Goal: Transaction & Acquisition: Purchase product/service

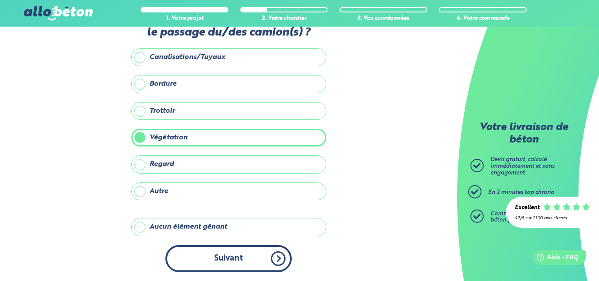
click at [266, 258] on button "Suivant" at bounding box center [228, 258] width 126 height 27
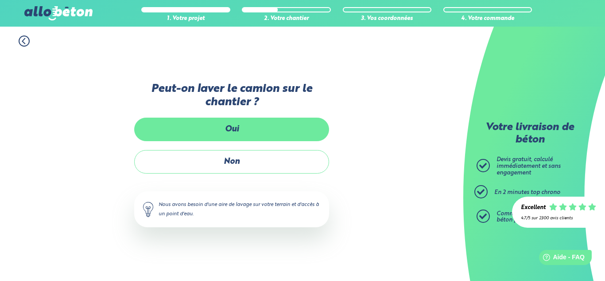
click at [229, 125] on label "Oui" at bounding box center [231, 128] width 195 height 23
click at [0, 0] on input "Oui" at bounding box center [0, 0] width 0 height 0
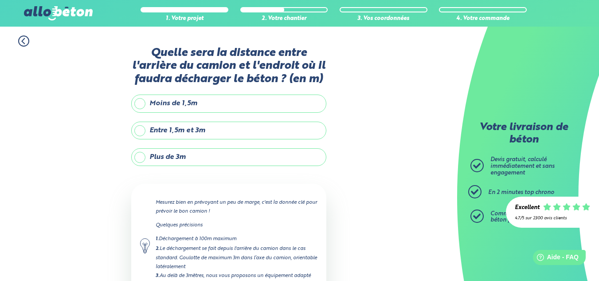
click at [140, 130] on label "Entre 1,5m et 3m" at bounding box center [228, 130] width 195 height 18
click at [0, 0] on input "Entre 1,5m et 3m" at bounding box center [0, 0] width 0 height 0
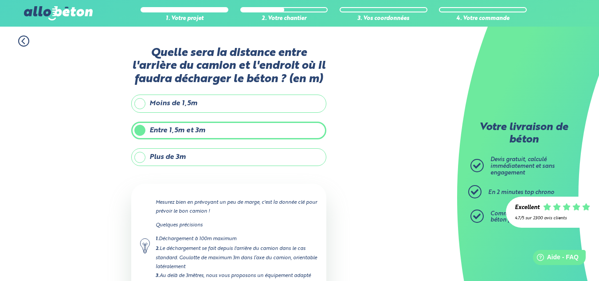
scroll to position [80, 0]
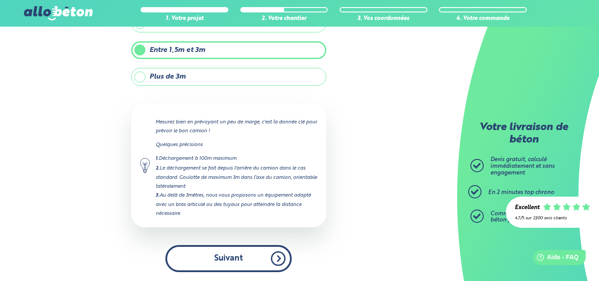
click at [224, 259] on button "Suivant" at bounding box center [228, 258] width 126 height 27
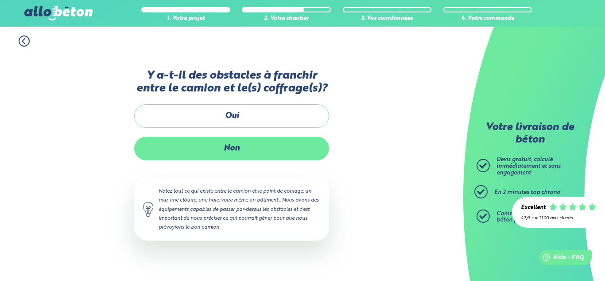
click at [247, 148] on label "Non" at bounding box center [231, 148] width 195 height 23
click at [0, 0] on input "Non" at bounding box center [0, 0] width 0 height 0
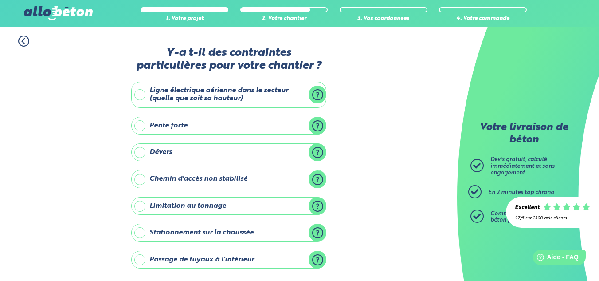
click at [141, 95] on label "Ligne électrique aérienne dans le secteur (quelle que soit sa hauteur)" at bounding box center [228, 95] width 195 height 26
click at [0, 0] on input "Ligne électrique aérienne dans le secteur (quelle que soit sa hauteur)" at bounding box center [0, 0] width 0 height 0
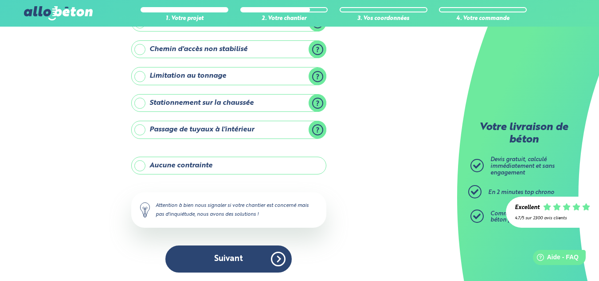
scroll to position [192, 0]
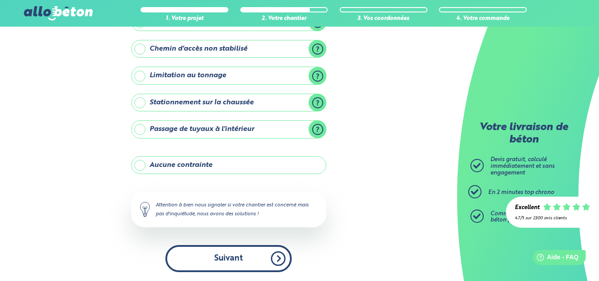
click at [241, 259] on button "Suivant" at bounding box center [228, 258] width 126 height 27
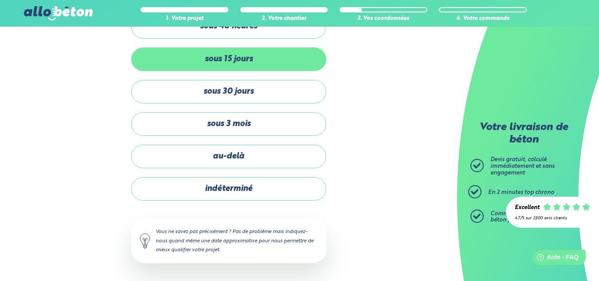
click at [238, 63] on label "sous 15 jours" at bounding box center [228, 58] width 195 height 23
click at [0, 0] on input "sous 15 jours" at bounding box center [0, 0] width 0 height 0
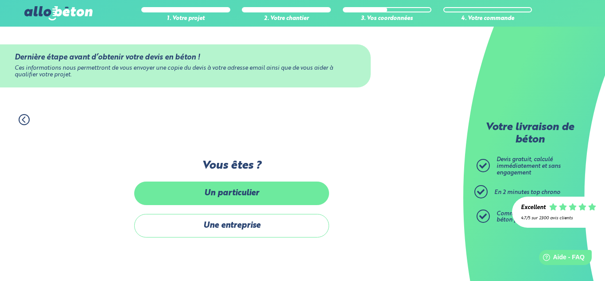
click at [246, 188] on label "Un particulier" at bounding box center [231, 192] width 195 height 23
click at [0, 0] on input "Un particulier" at bounding box center [0, 0] width 0 height 0
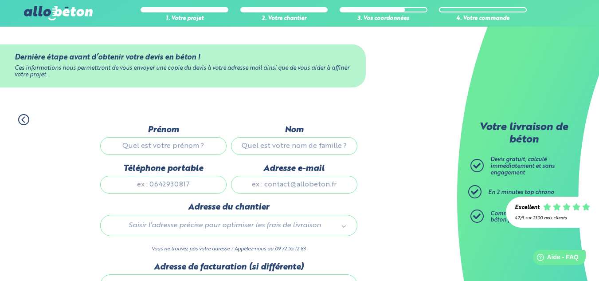
click at [184, 149] on input "Prénom" at bounding box center [163, 146] width 126 height 18
type input "g"
type input "GILLES"
type input "LEURETTE"
type input "0652322821"
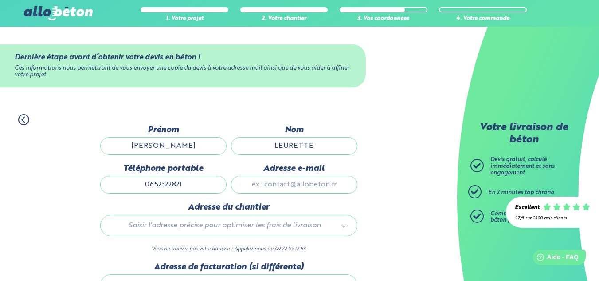
click at [295, 182] on input "Adresse e-mail" at bounding box center [294, 185] width 126 height 18
type input "gilles.leurette@gmail.com"
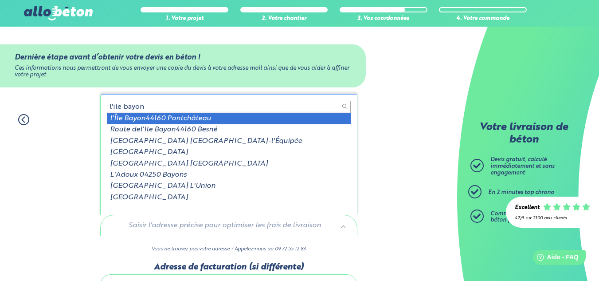
type input "l'ile bayon"
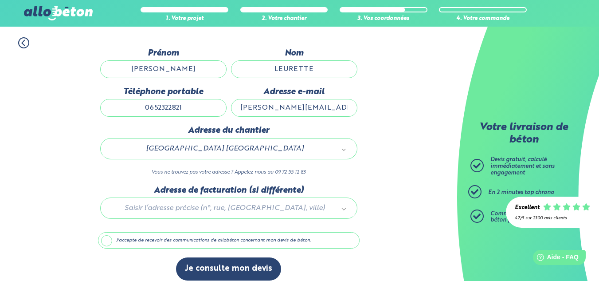
scroll to position [85, 0]
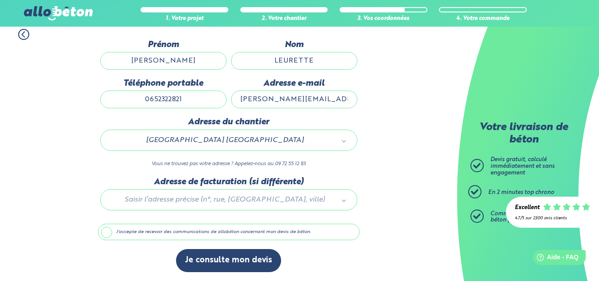
click at [106, 231] on label "J'accepte de recevoir des communications de allobéton concernant mon devis de b…" at bounding box center [229, 231] width 262 height 17
click at [0, 0] on input "J'accepte de recevoir des communications de allobéton concernant mon devis de b…" at bounding box center [0, 0] width 0 height 0
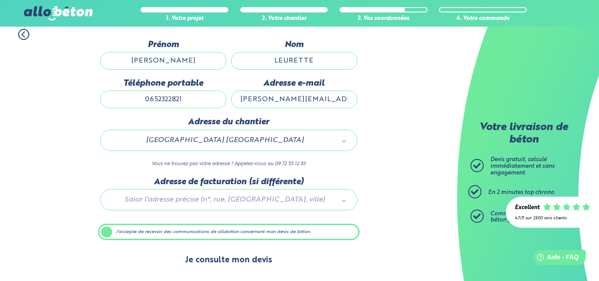
click at [230, 257] on button "Je consulte mon devis" at bounding box center [228, 260] width 105 height 23
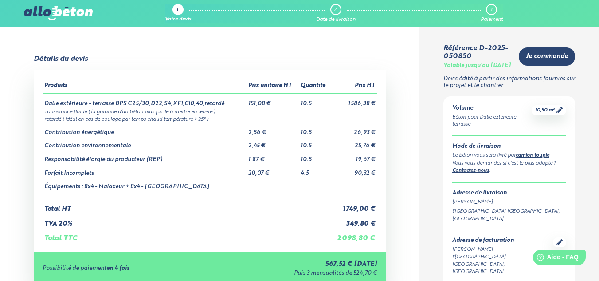
scroll to position [245, 0]
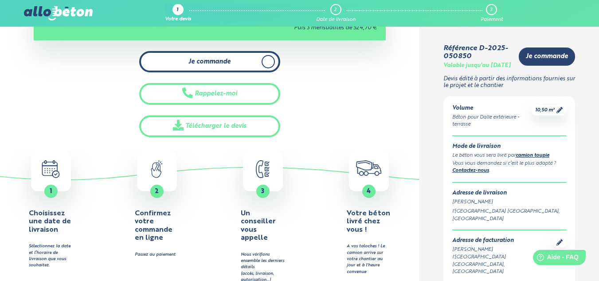
click at [211, 61] on span "Je commande" at bounding box center [209, 62] width 42 height 8
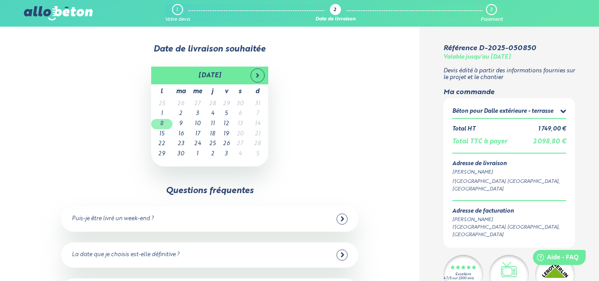
click at [162, 123] on td "8" at bounding box center [161, 124] width 21 height 10
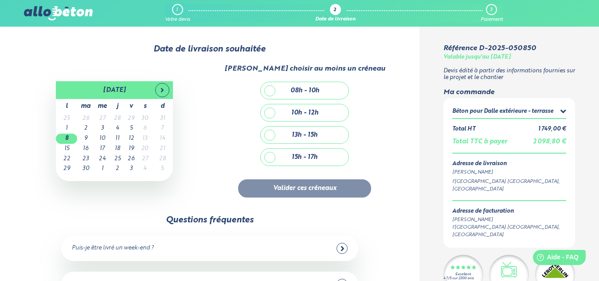
click at [270, 90] on div "08h - 10h" at bounding box center [305, 90] width 88 height 17
checkbox input "true"
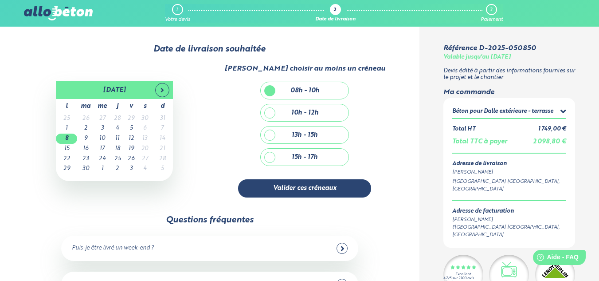
scroll to position [245, 0]
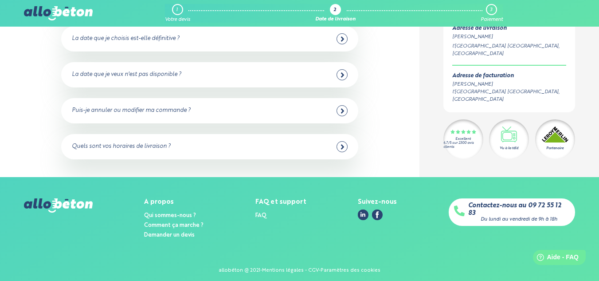
click at [340, 147] on div at bounding box center [341, 146] width 11 height 11
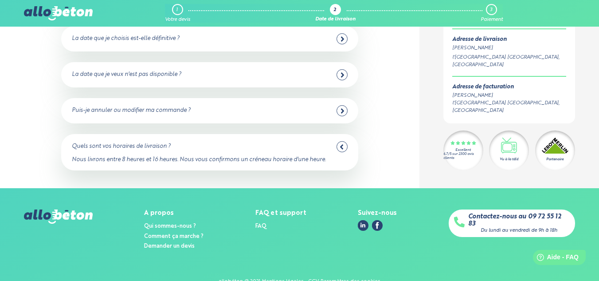
click at [342, 39] on icon at bounding box center [342, 38] width 3 height 5
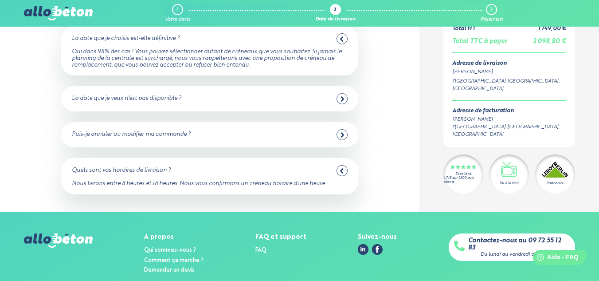
click at [346, 99] on div at bounding box center [341, 98] width 11 height 11
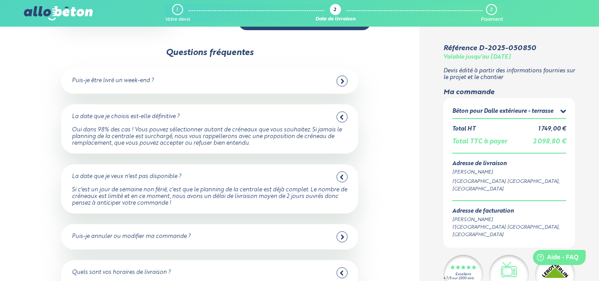
scroll to position [156, 0]
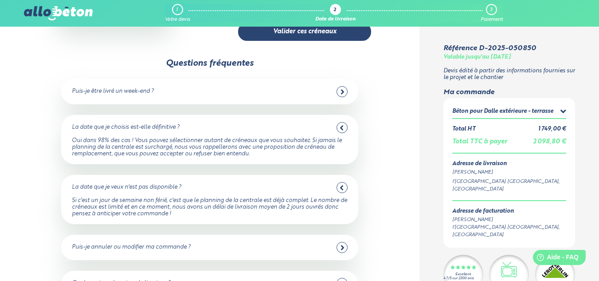
click at [343, 91] on icon at bounding box center [342, 91] width 3 height 5
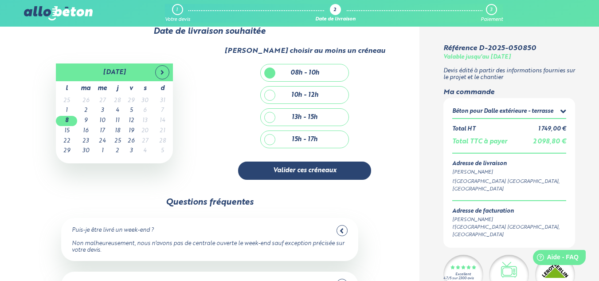
scroll to position [0, 0]
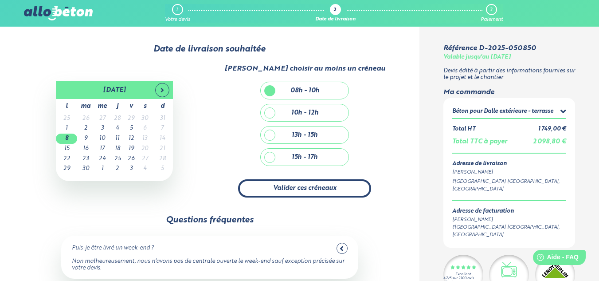
click at [291, 182] on button "Valider ces créneaux" at bounding box center [304, 188] width 133 height 18
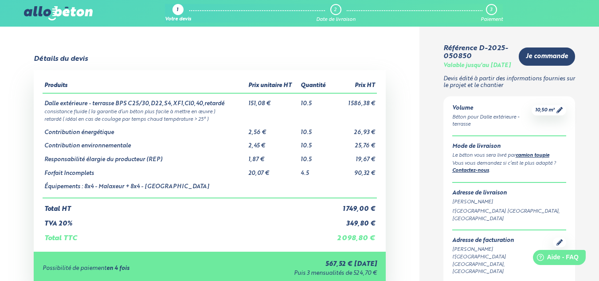
scroll to position [245, 0]
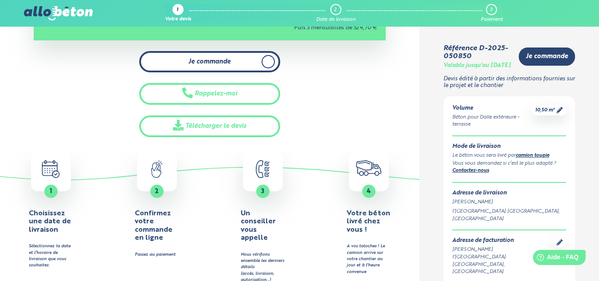
click at [245, 57] on link "Je commande" at bounding box center [209, 62] width 141 height 22
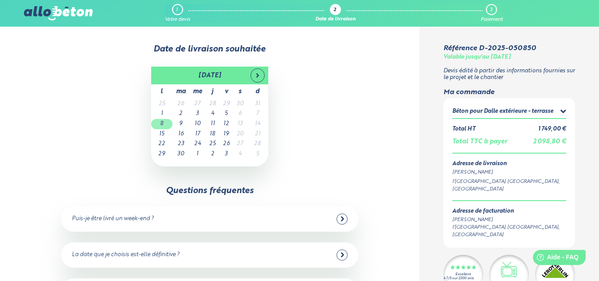
click at [163, 123] on td "8" at bounding box center [161, 124] width 21 height 10
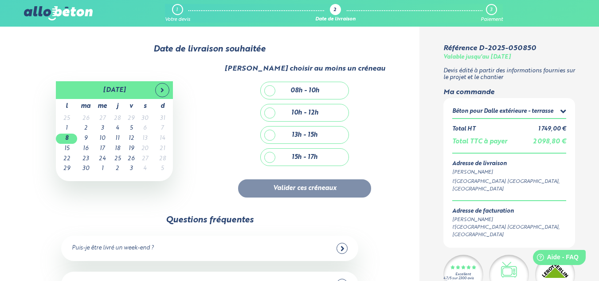
click at [268, 90] on div "08h - 10h" at bounding box center [305, 90] width 88 height 17
checkbox input "true"
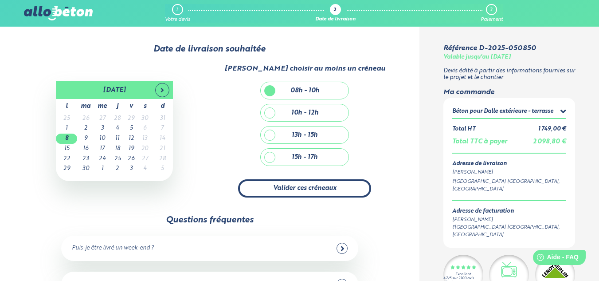
click at [299, 191] on button "Valider ces créneaux" at bounding box center [304, 188] width 133 height 18
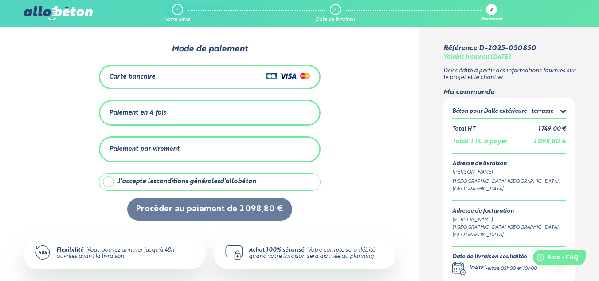
click at [109, 178] on label "J'accepte les conditions générales d'allobéton" at bounding box center [210, 182] width 222 height 18
checkbox input "true"
